Goal: Task Accomplishment & Management: Manage account settings

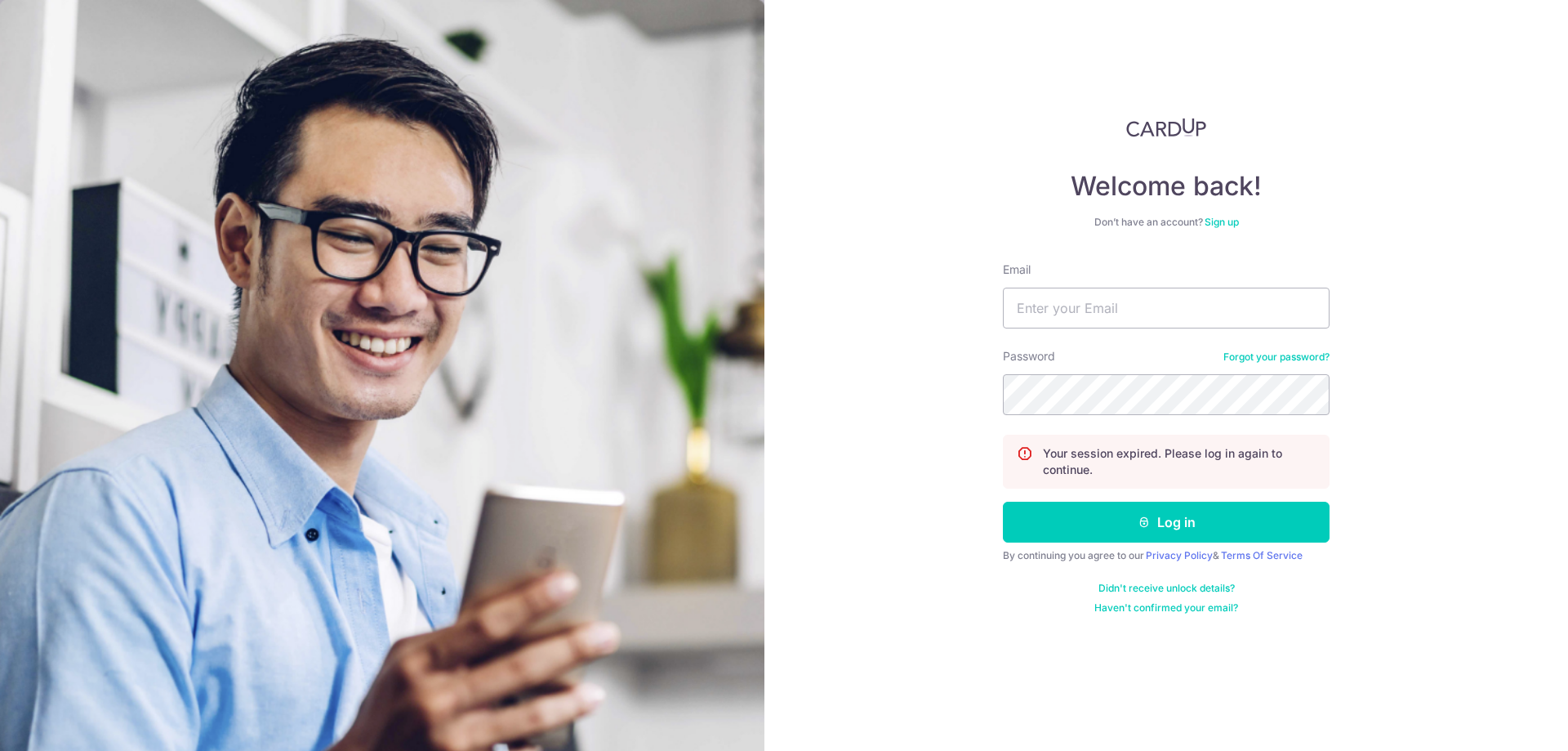
type input "desouzaterence@gmail.com"
click at [1002, 501] on button "Log in" at bounding box center [1165, 522] width 327 height 41
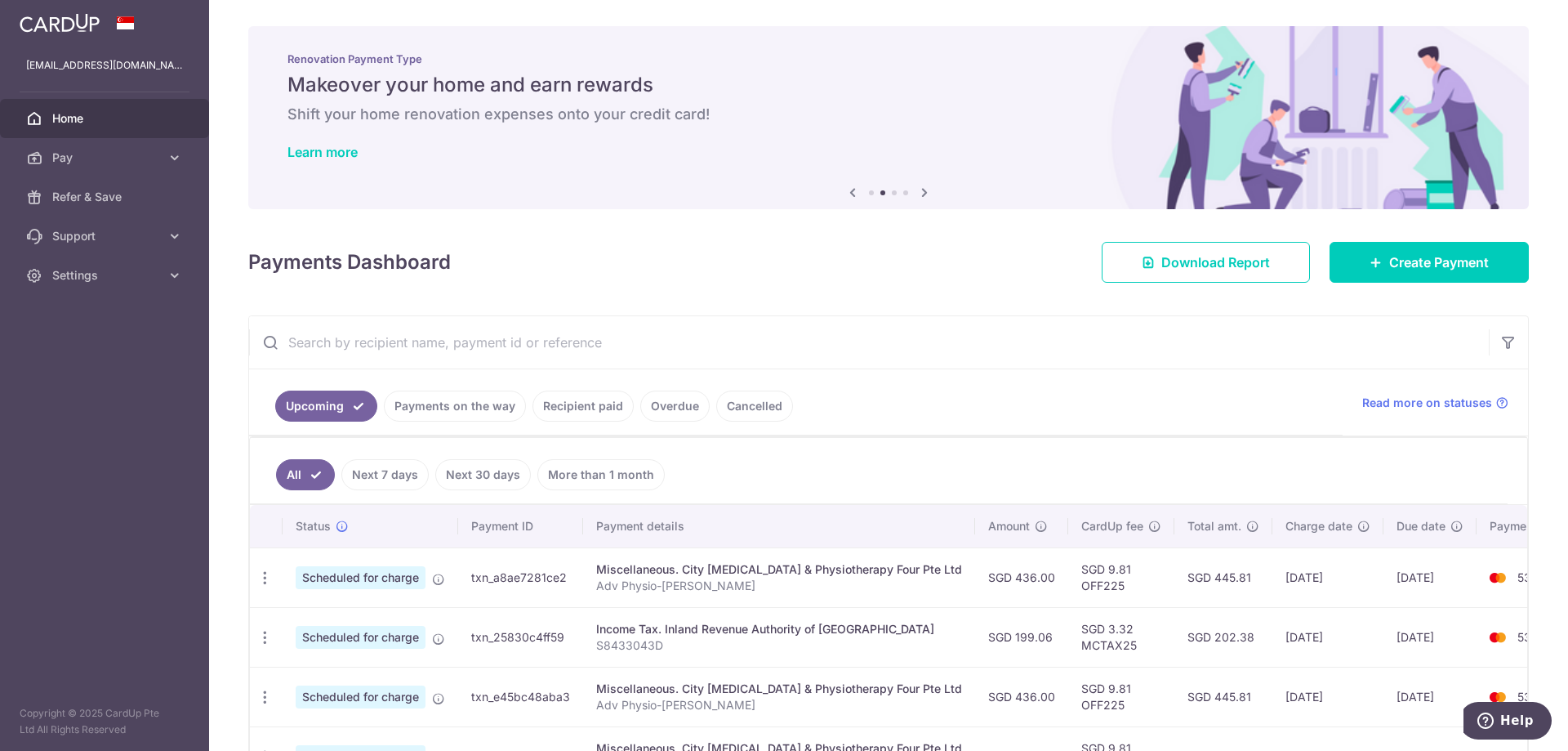
click at [53, 24] on img at bounding box center [59, 23] width 80 height 20
click at [72, 23] on img at bounding box center [59, 23] width 80 height 20
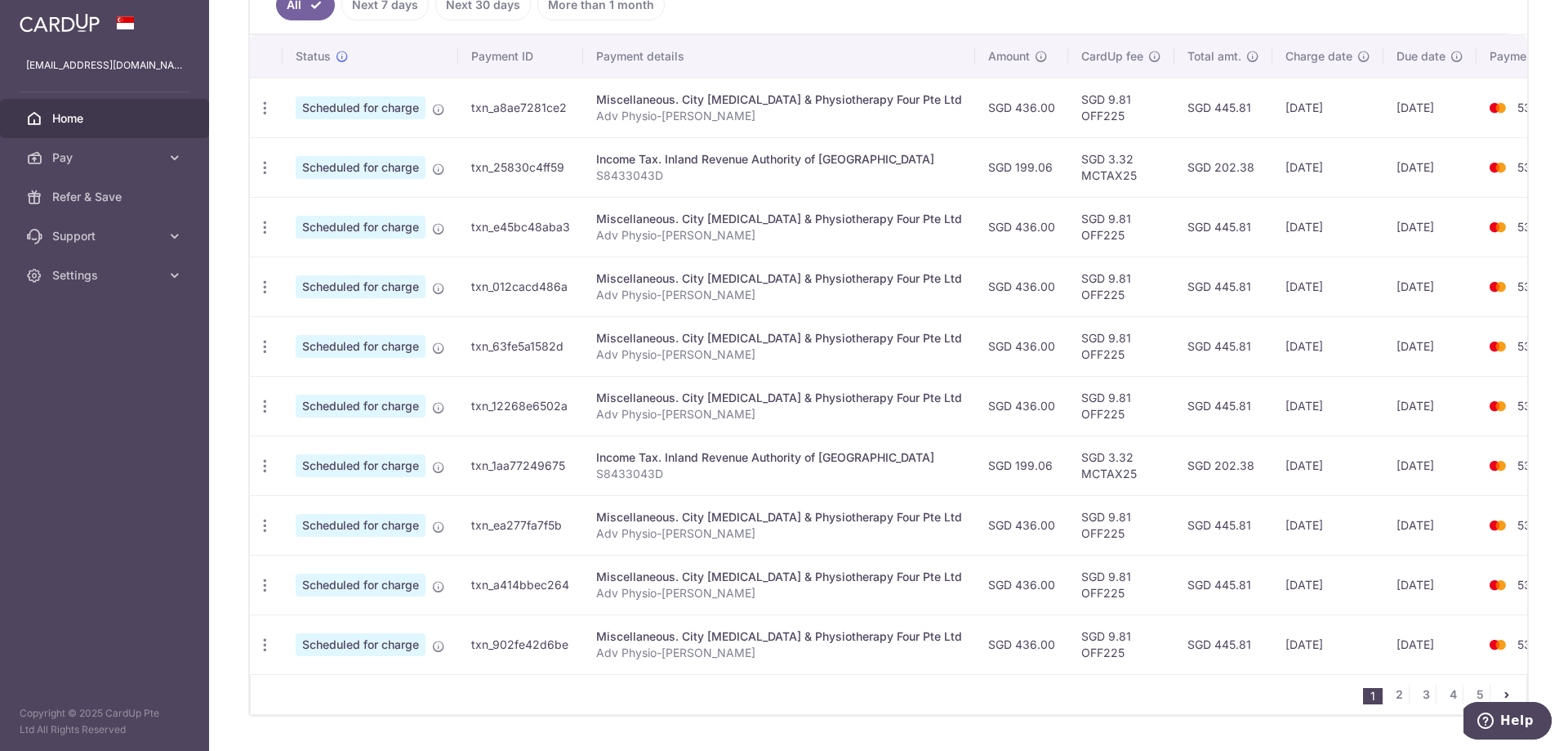
scroll to position [500, 0]
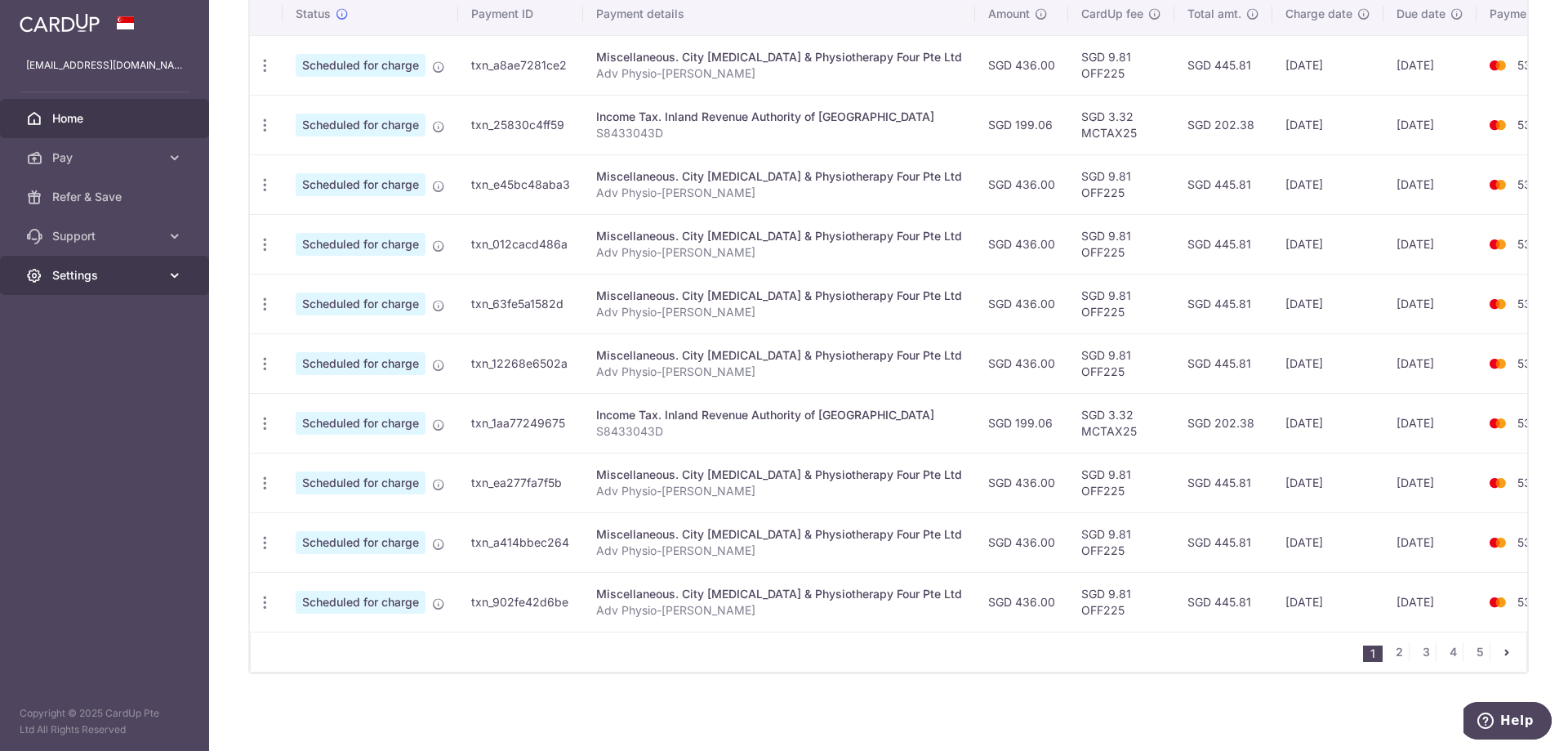
click at [155, 275] on span "Settings" at bounding box center [106, 275] width 108 height 16
click at [84, 349] on span "Logout" at bounding box center [106, 353] width 108 height 16
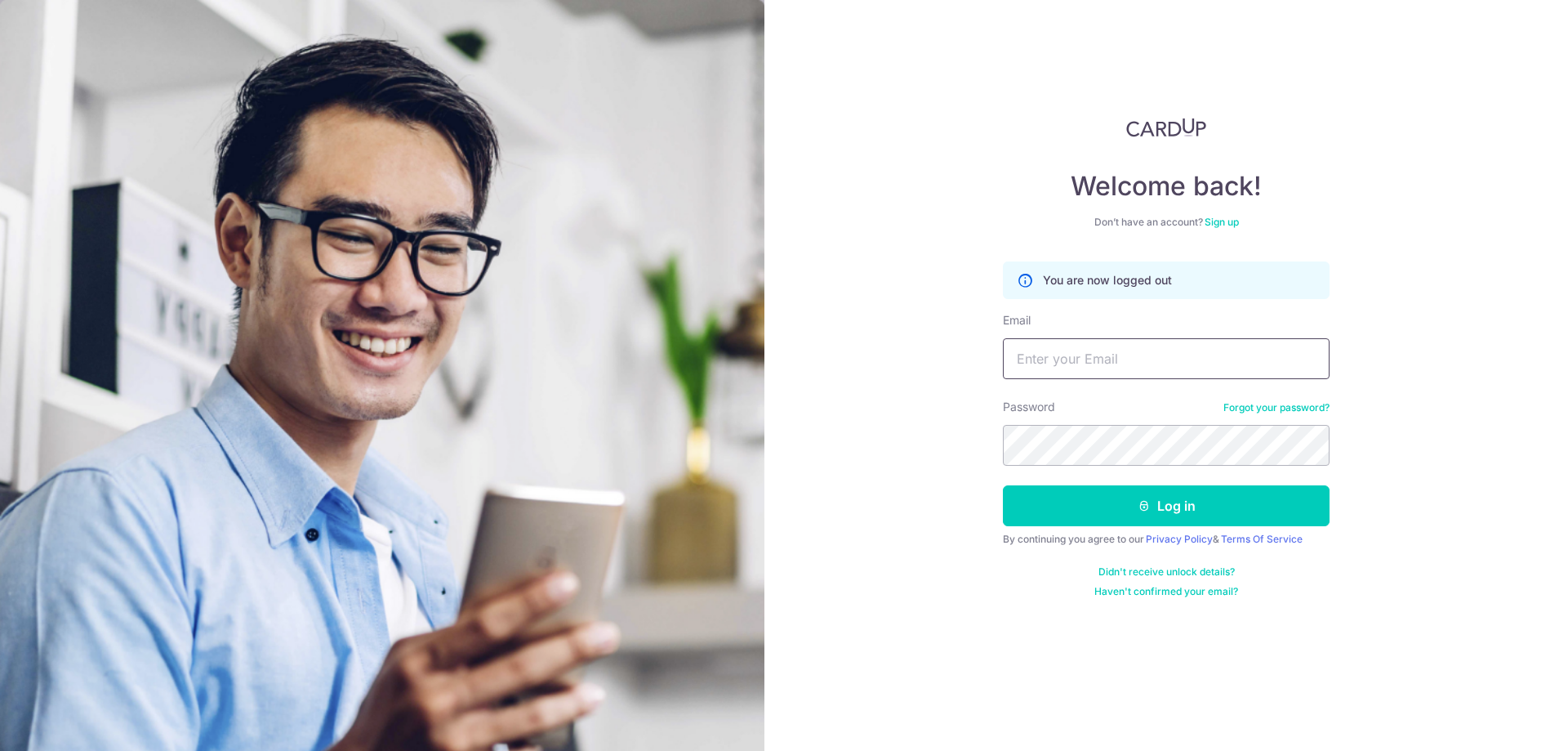
click at [1083, 355] on input "Email" at bounding box center [1165, 359] width 327 height 41
type input "[EMAIL_ADDRESS][DOMAIN_NAME]"
click at [1002, 466] on nordpass-icon at bounding box center [1002, 466] width 0 height 0
click at [1008, 415] on div "Password Forgot your password?" at bounding box center [1165, 432] width 327 height 67
click at [1077, 510] on button "Log in" at bounding box center [1165, 506] width 327 height 41
